Goal: Task Accomplishment & Management: Use online tool/utility

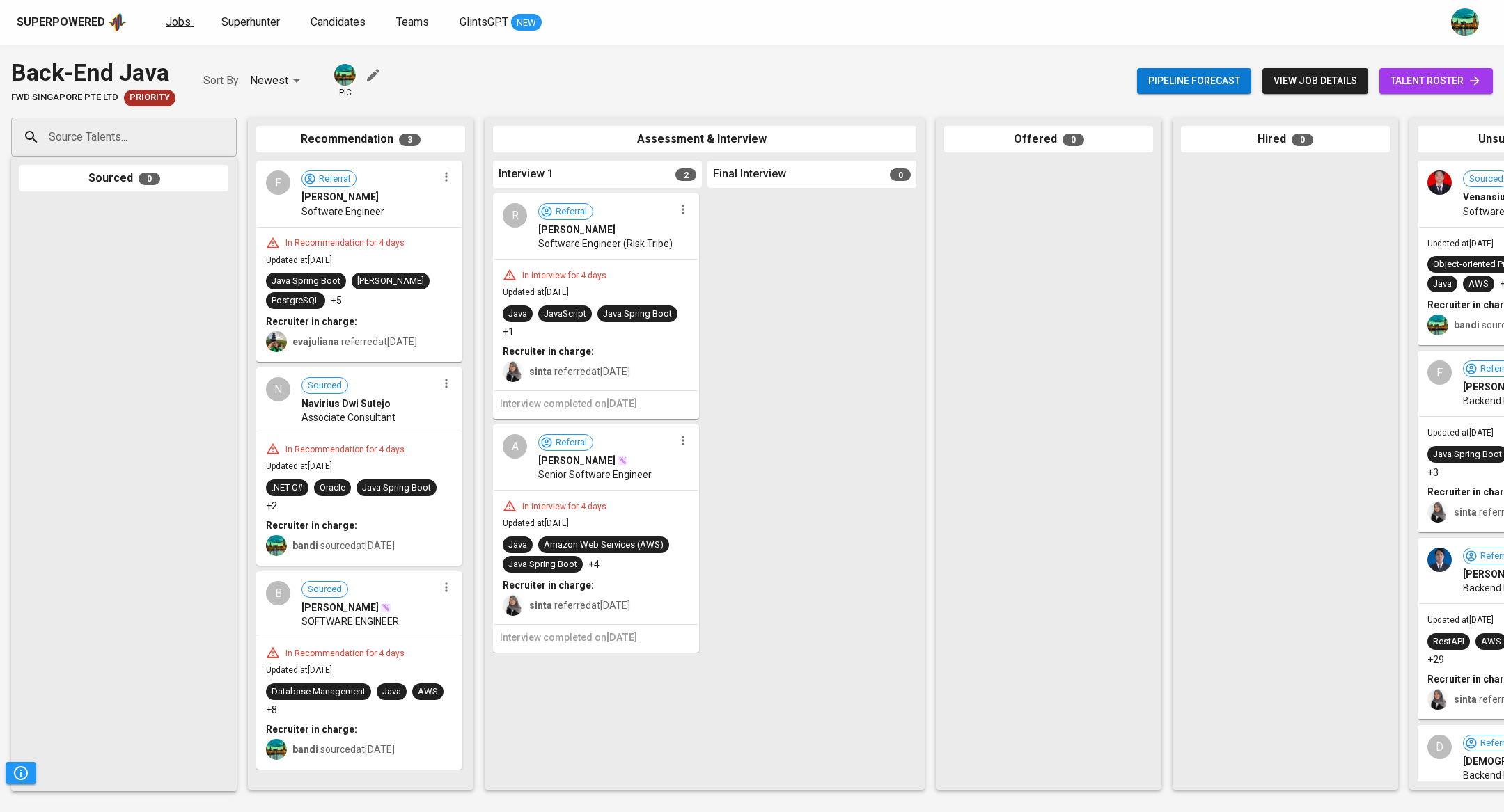
click at [175, 15] on span "Jobs" at bounding box center [177, 22] width 25 height 13
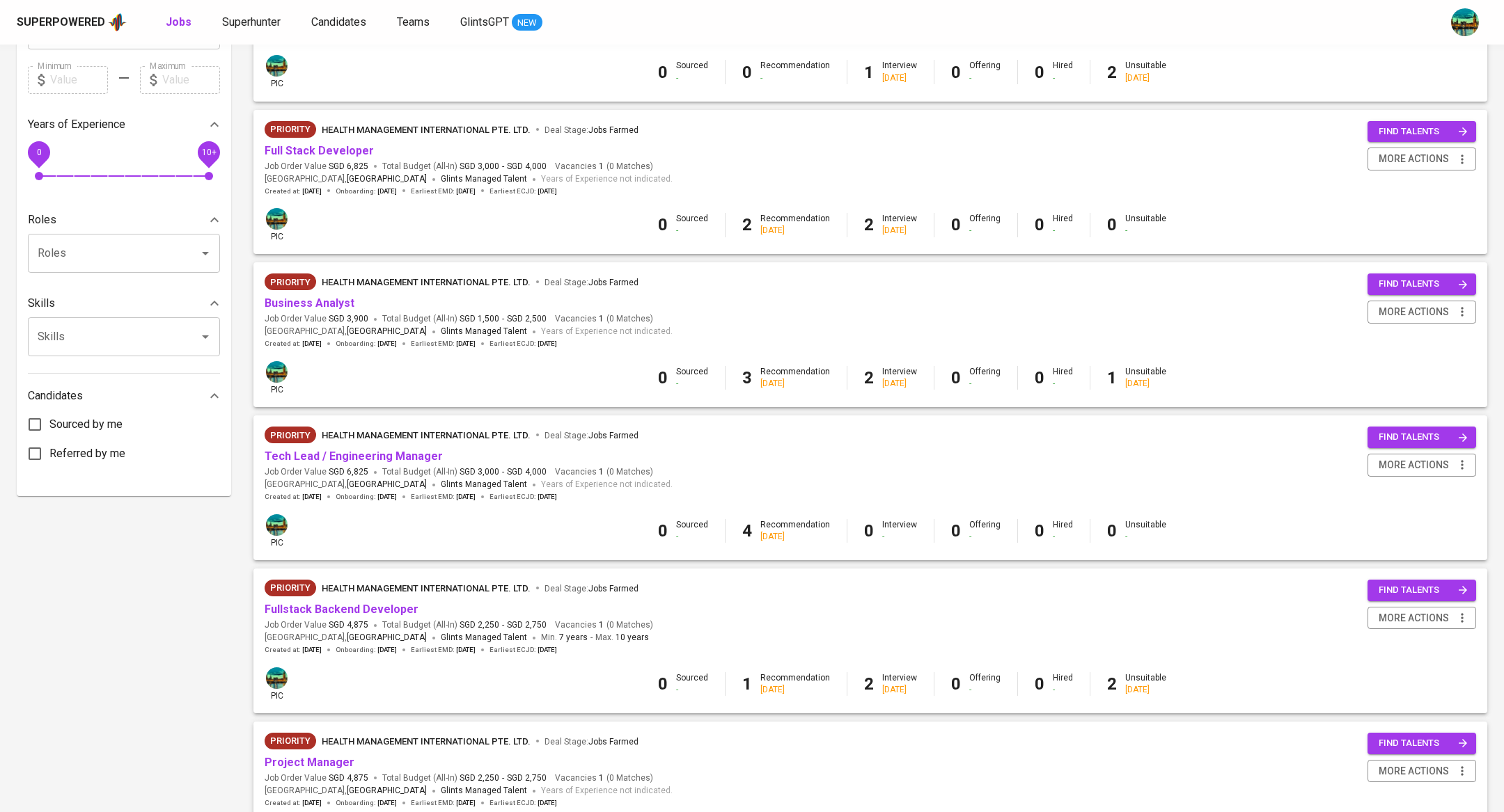
scroll to position [703, 0]
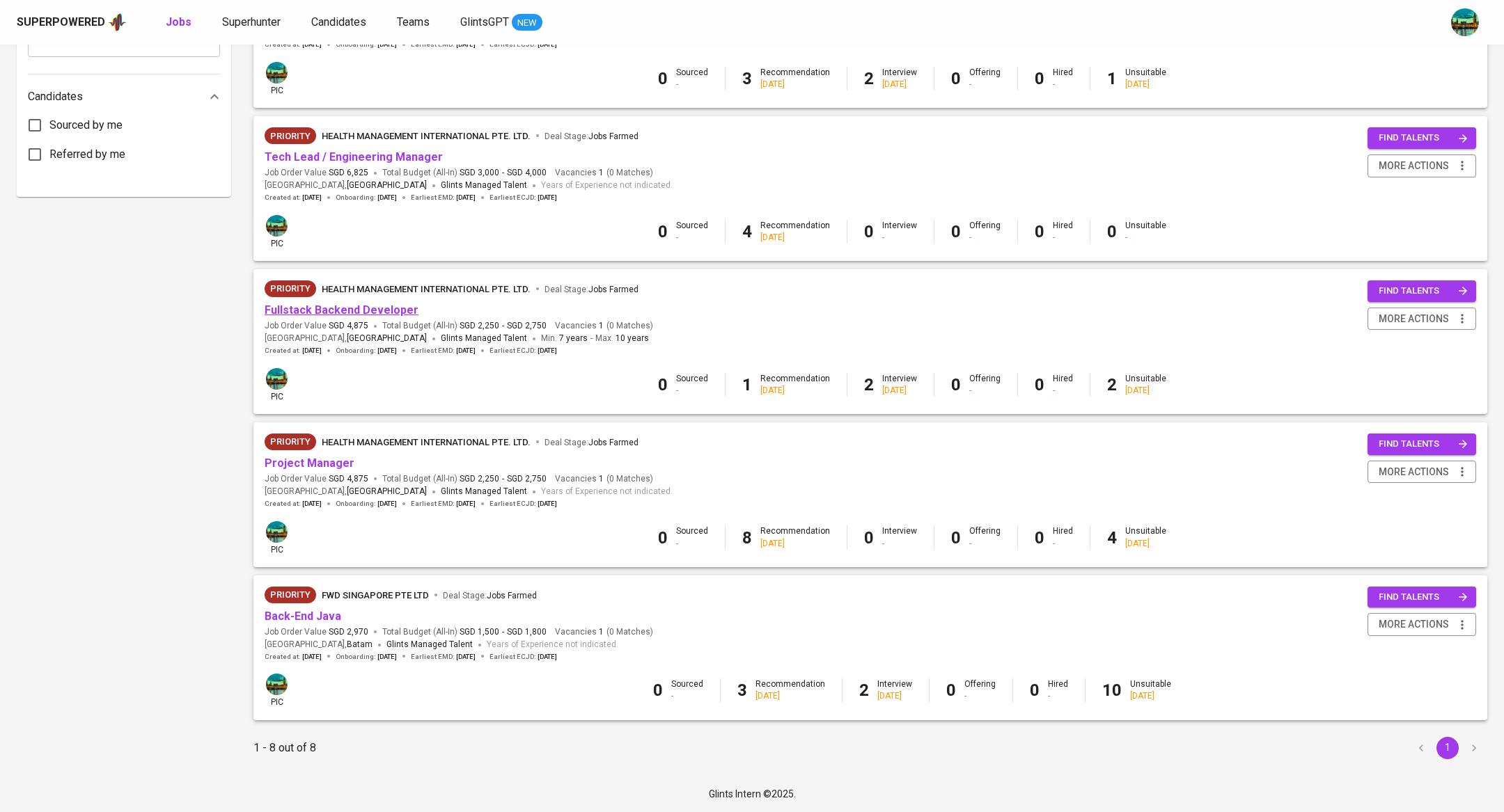
click at [368, 307] on link "Fullstack Backend Developer" at bounding box center [341, 309] width 154 height 13
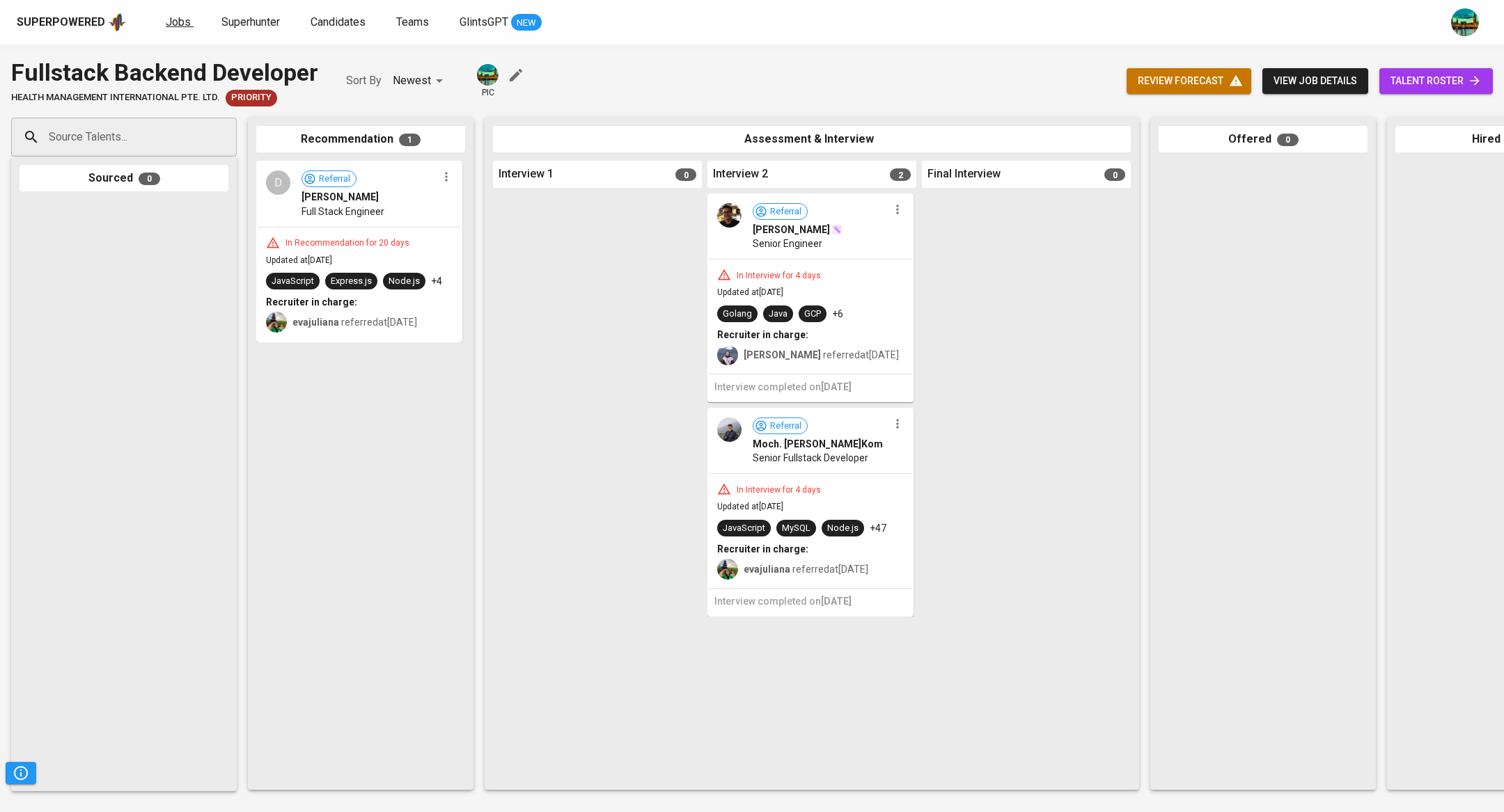
click at [183, 17] on span "Jobs" at bounding box center [177, 22] width 25 height 13
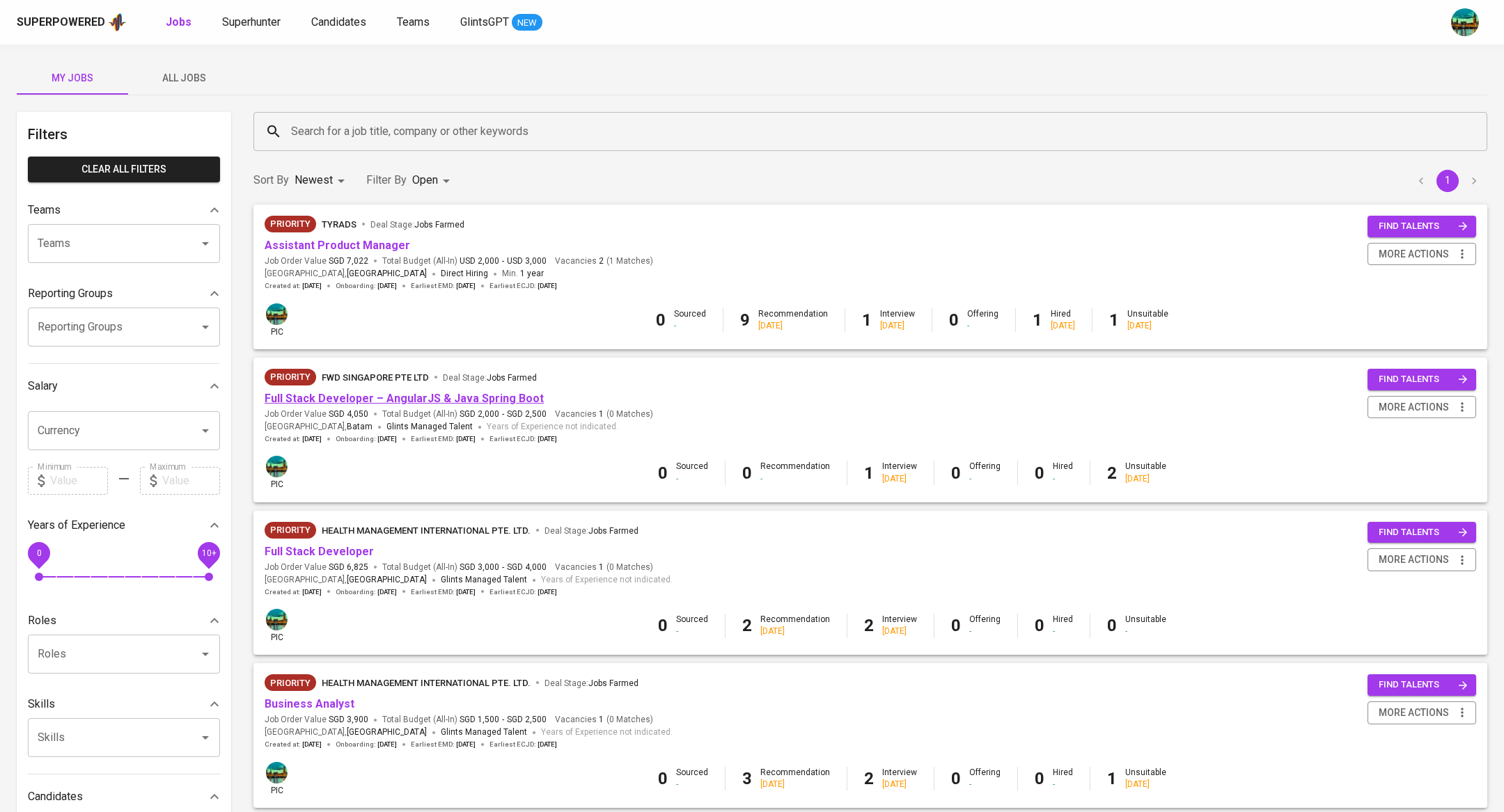
click at [419, 401] on link "Full Stack Developer – AngularJS & Java Spring Boot" at bounding box center [404, 398] width 279 height 13
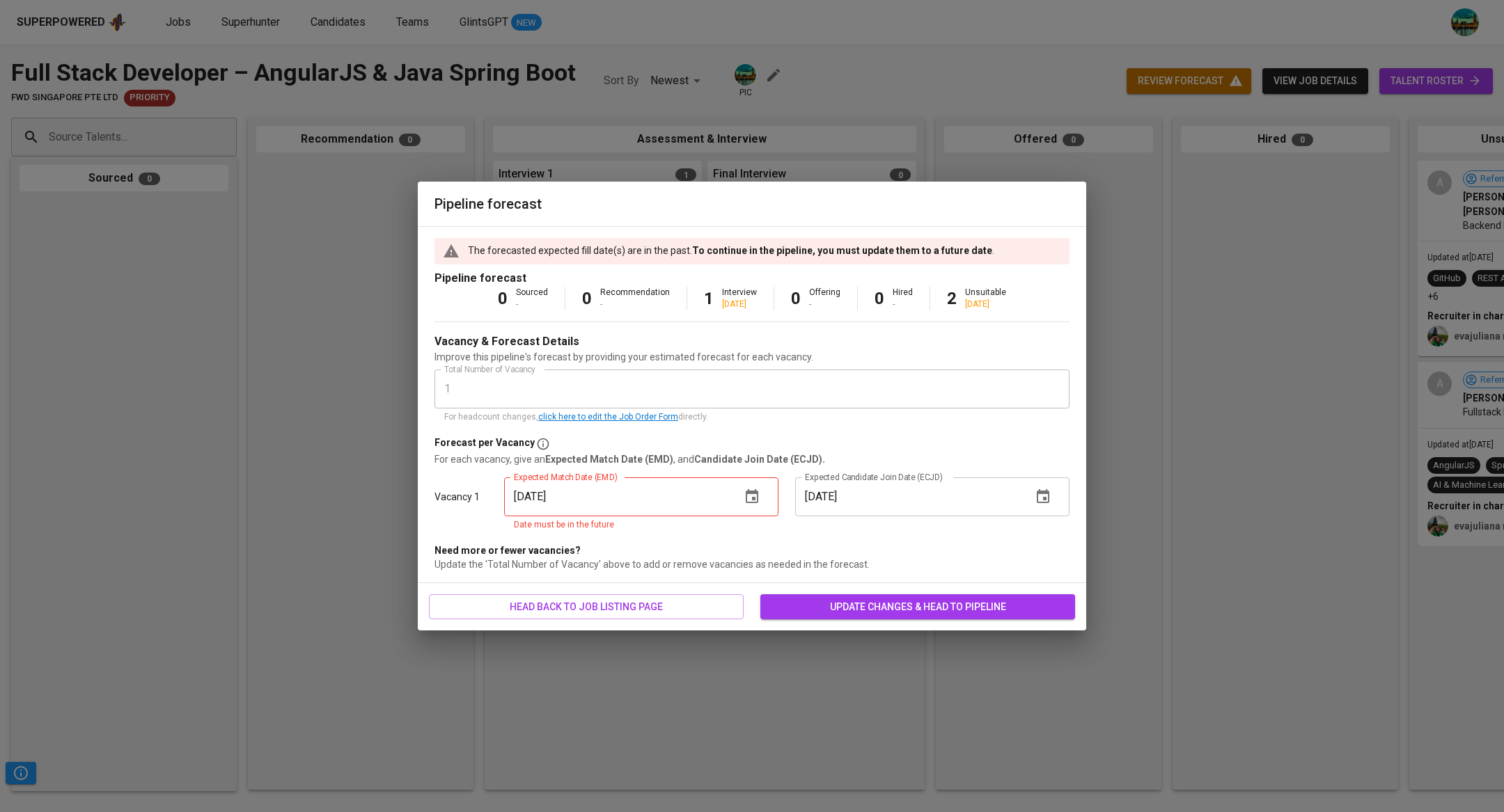
click at [747, 503] on icon "button" at bounding box center [751, 496] width 16 height 16
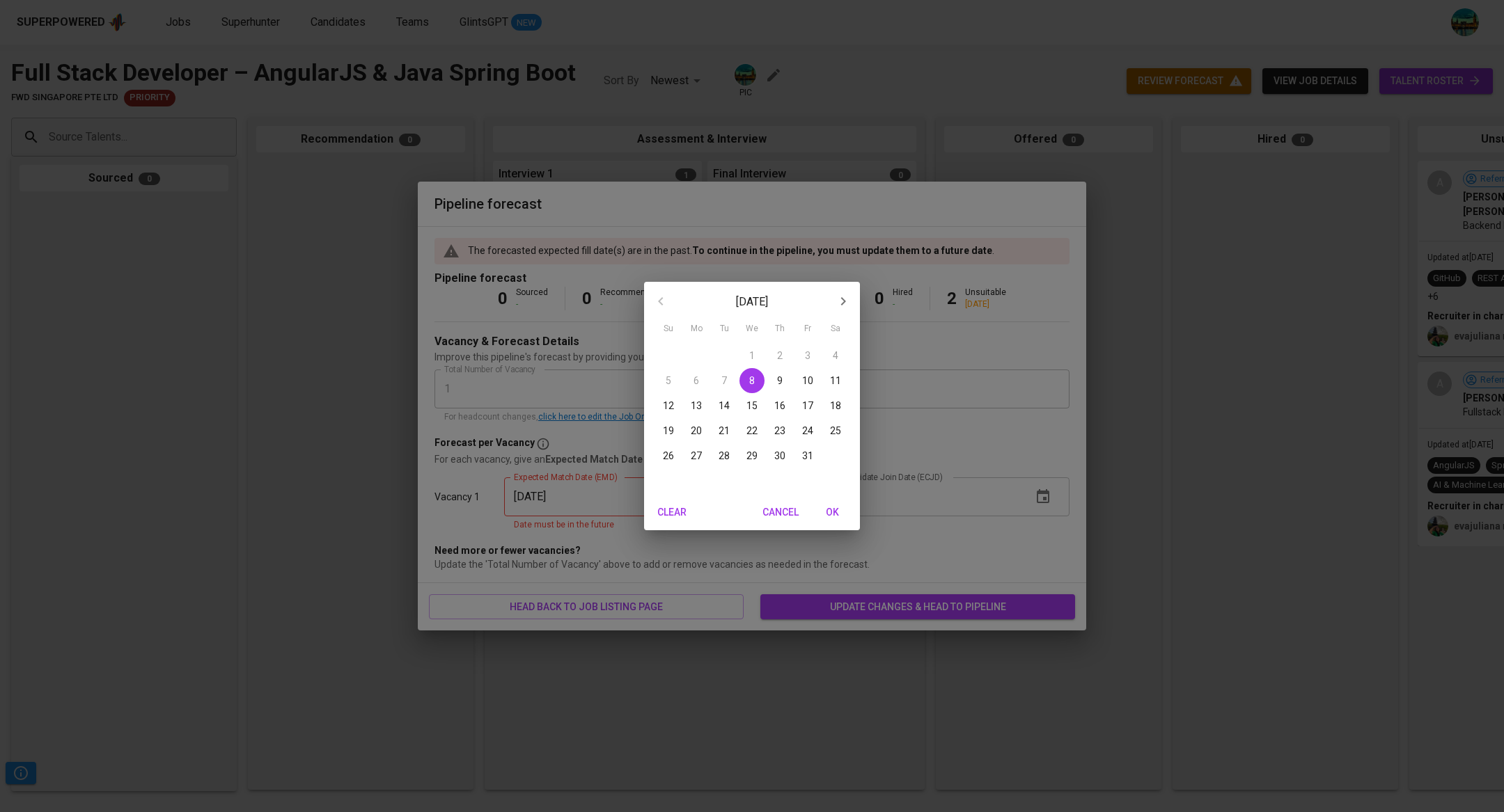
click at [689, 431] on span "20" at bounding box center [696, 431] width 25 height 14
type input "[DATE]"
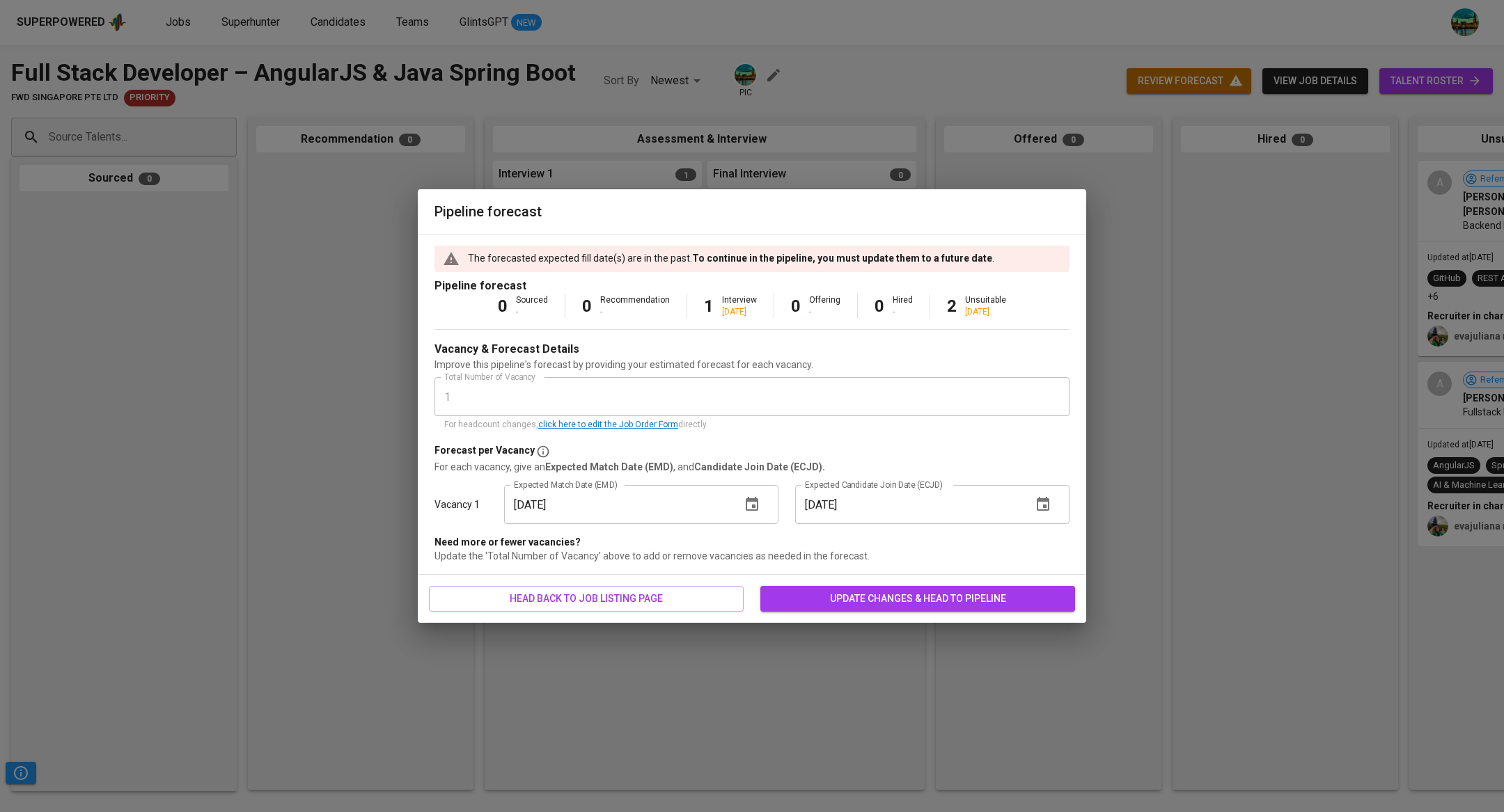
click at [871, 596] on span "update changes & head to pipeline" at bounding box center [918, 599] width 293 height 17
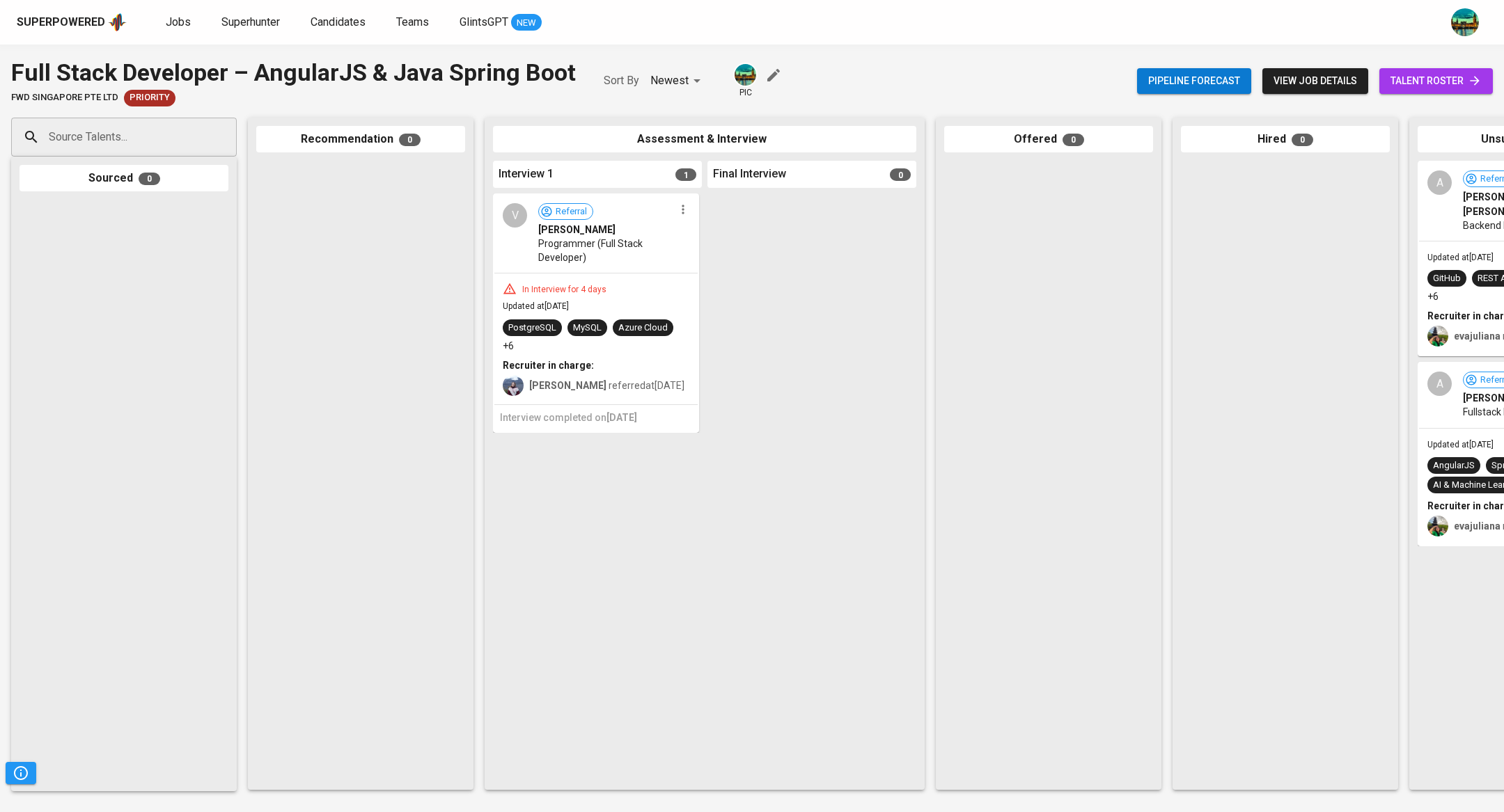
click at [178, 147] on input "Source Talents..." at bounding box center [119, 137] width 146 height 27
paste input "nzr.rahmad@gmail.com"
type input "nzr.rahmad@gmail.com"
click at [168, 195] on div "Fullstack Developer" at bounding box center [123, 190] width 131 height 14
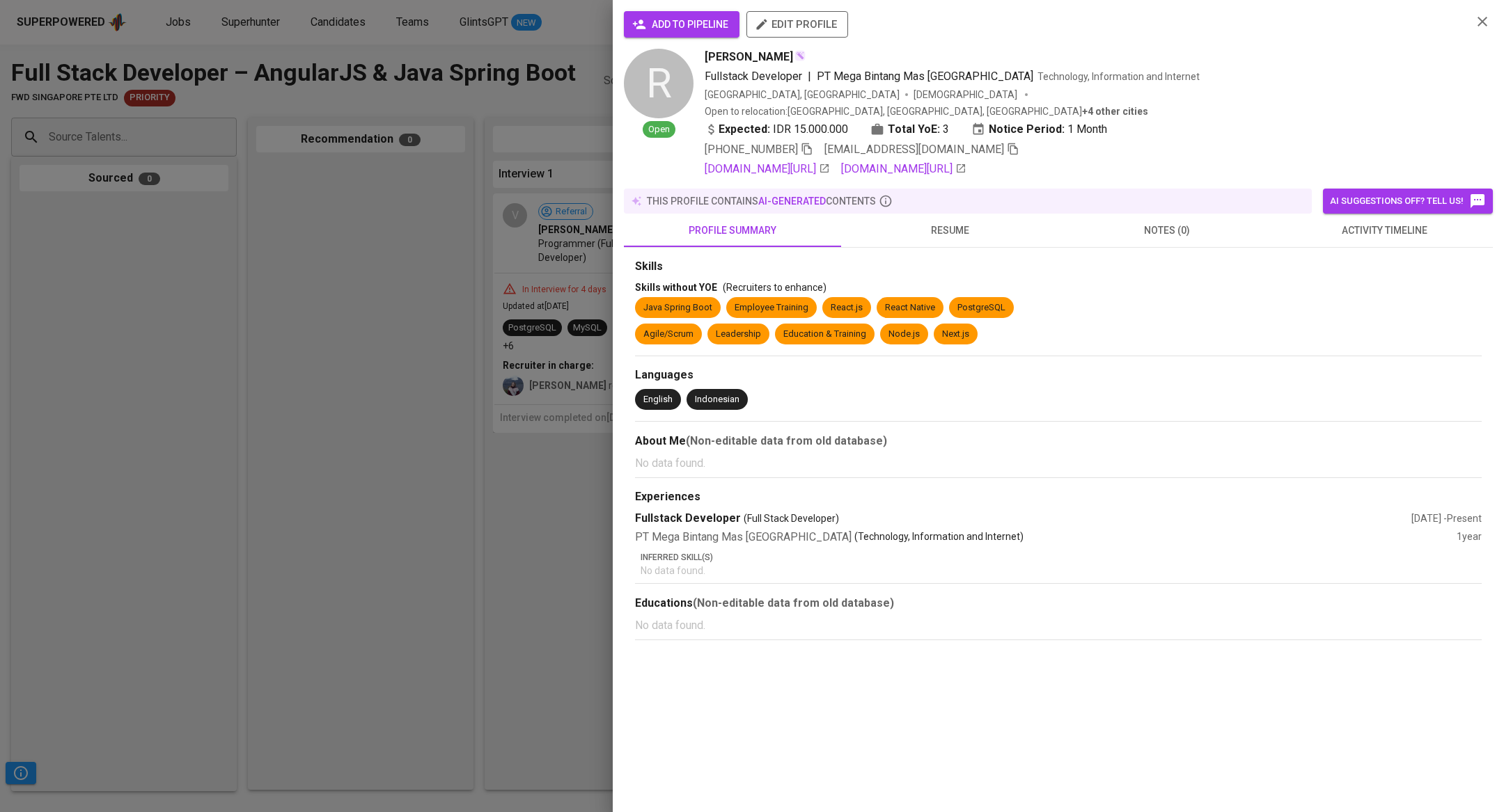
click at [1350, 227] on button "activity timeline" at bounding box center [1384, 230] width 217 height 34
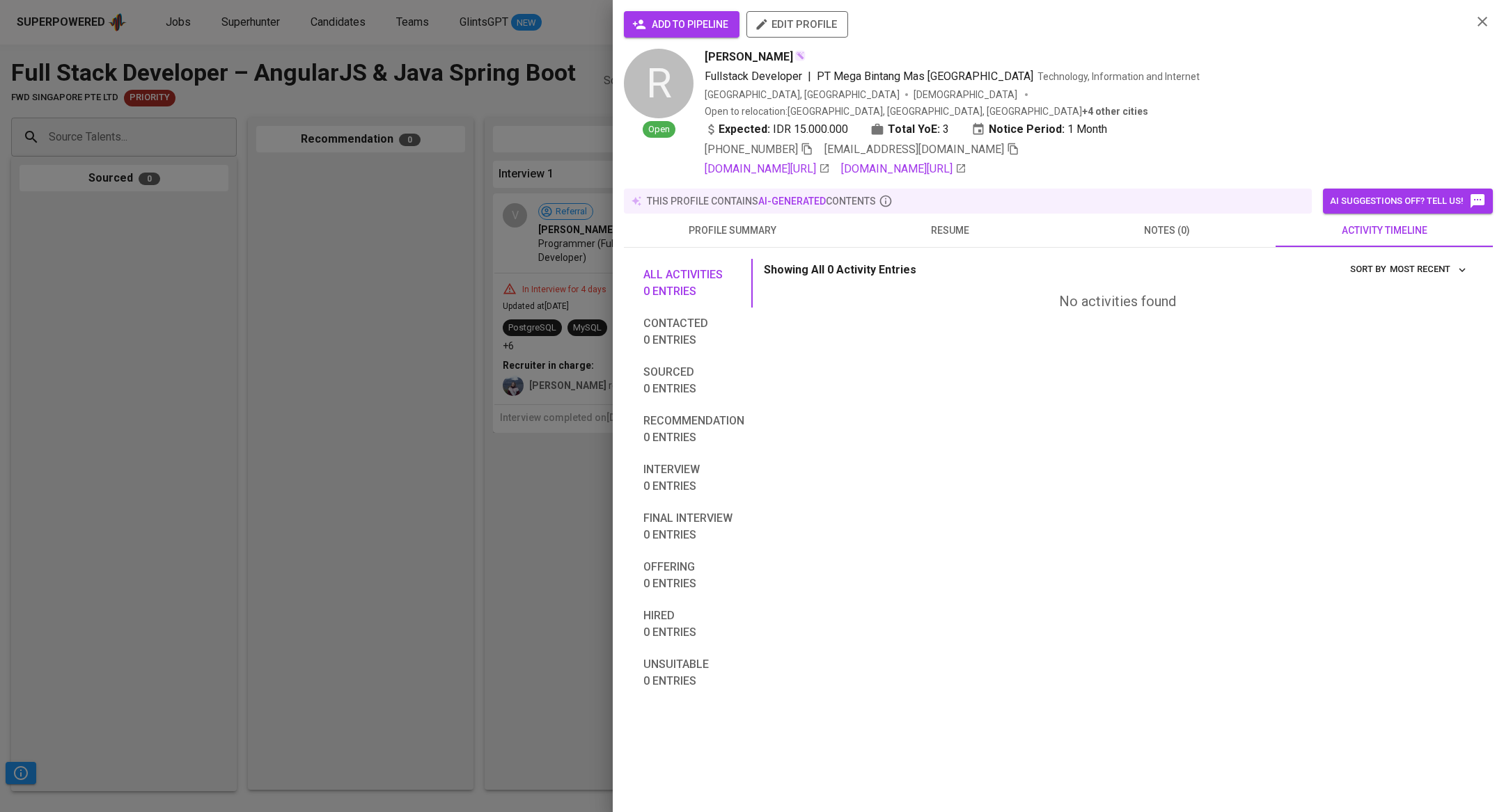
click at [1150, 222] on span "notes (0)" at bounding box center [1166, 231] width 201 height 17
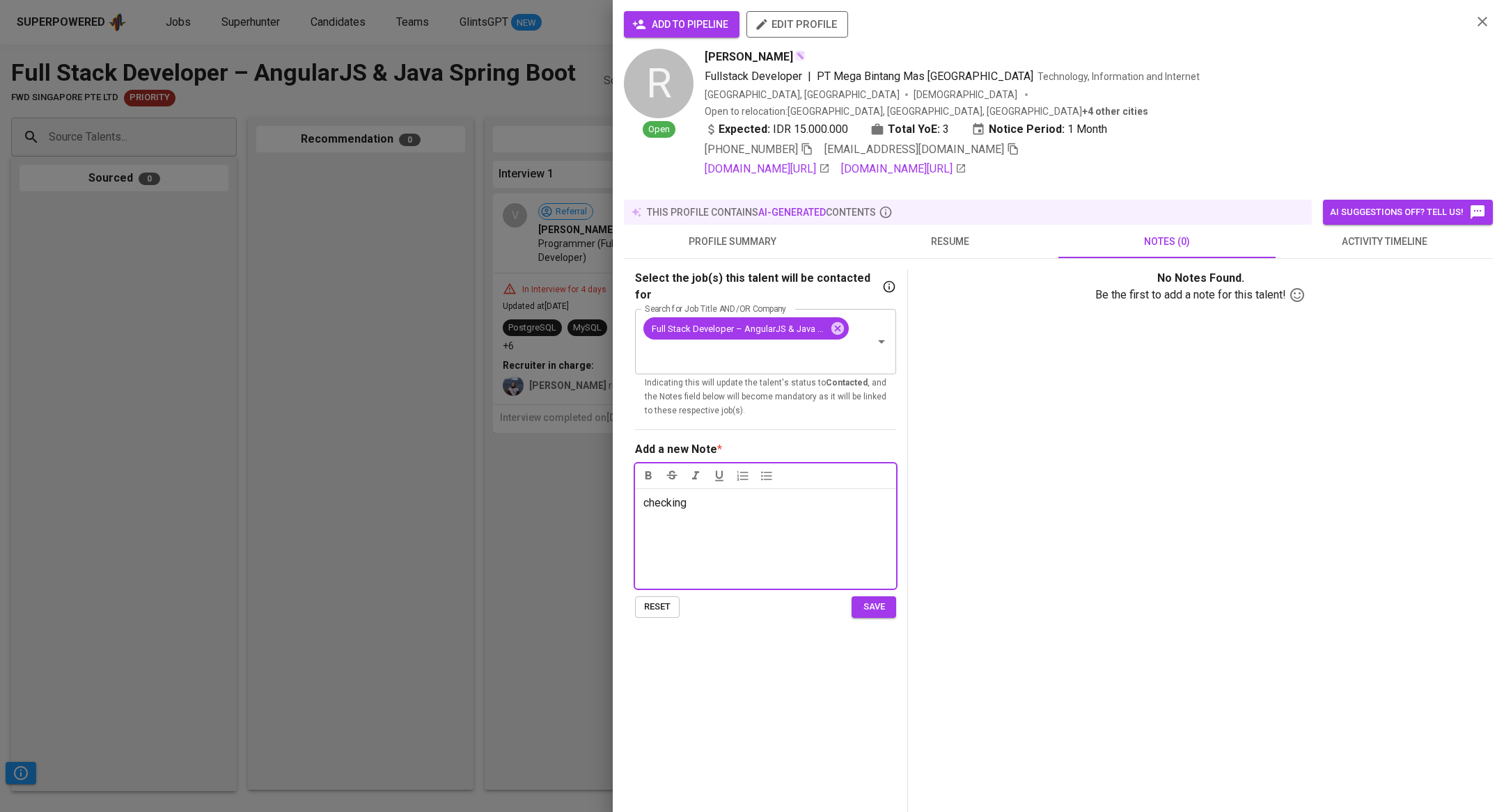
click at [889, 599] on span "save" at bounding box center [874, 607] width 31 height 16
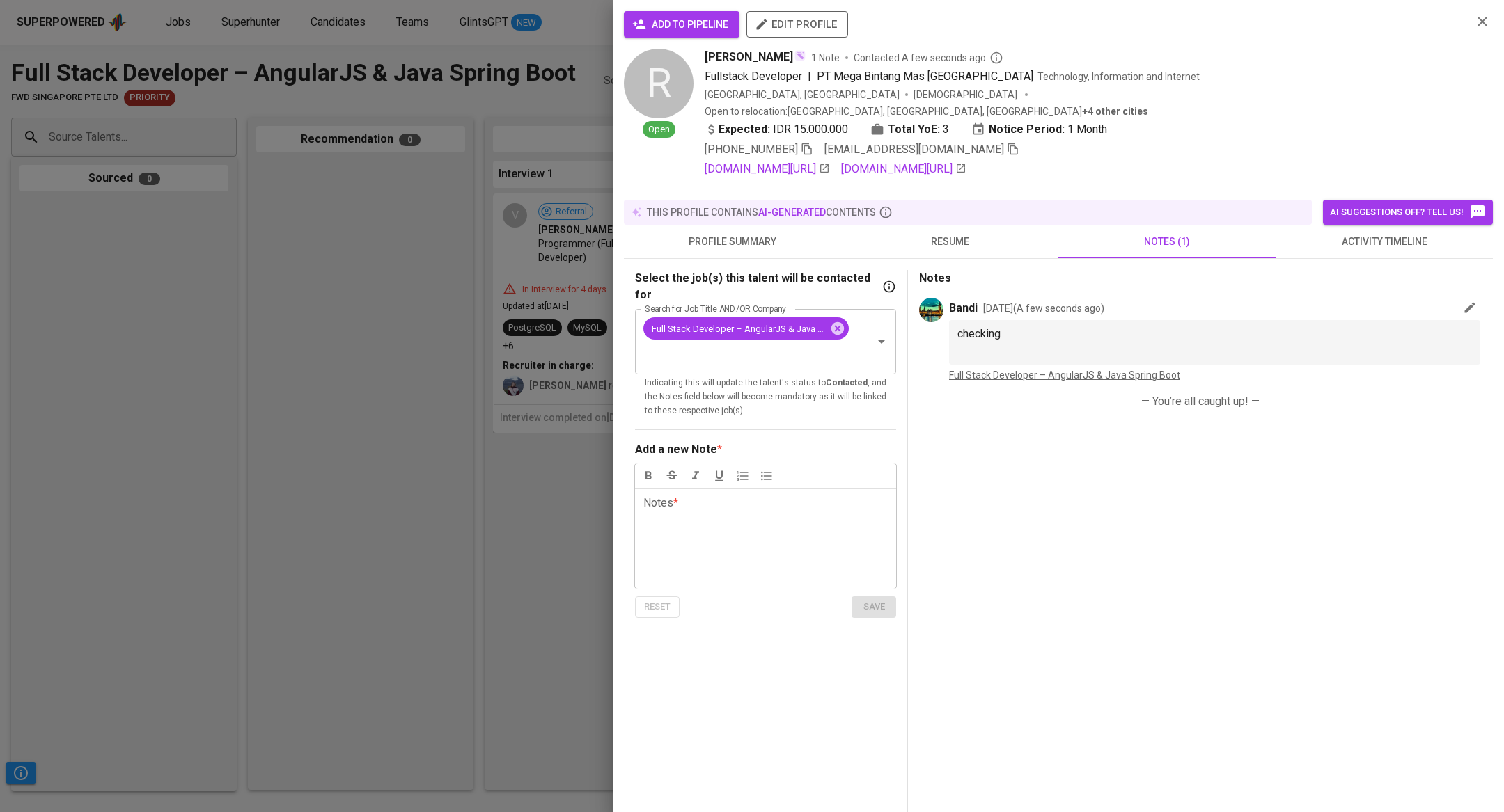
click at [302, 431] on div at bounding box center [752, 406] width 1504 height 812
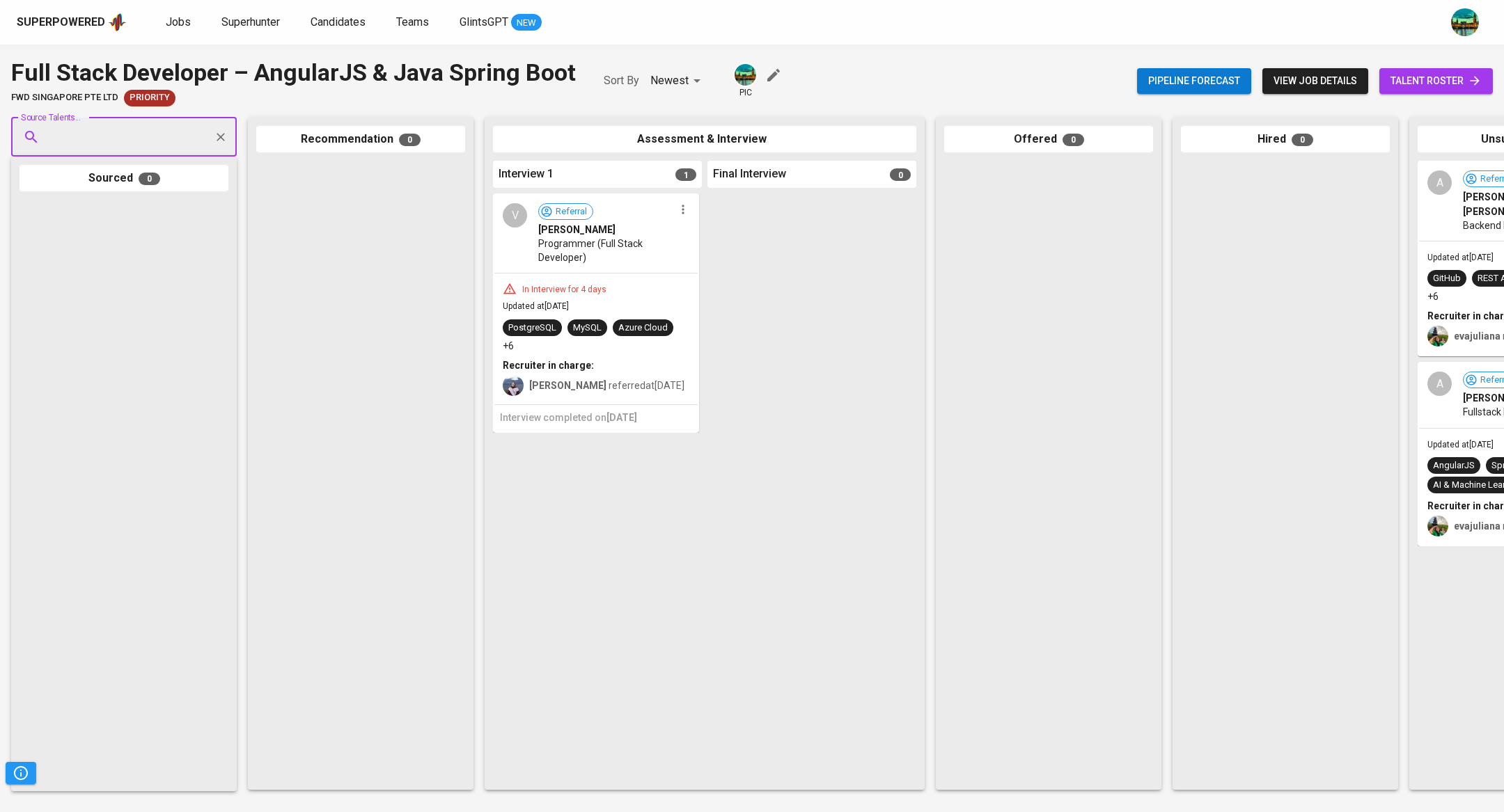
click at [302, 431] on div at bounding box center [360, 471] width 209 height 621
